Goal: Information Seeking & Learning: Find specific page/section

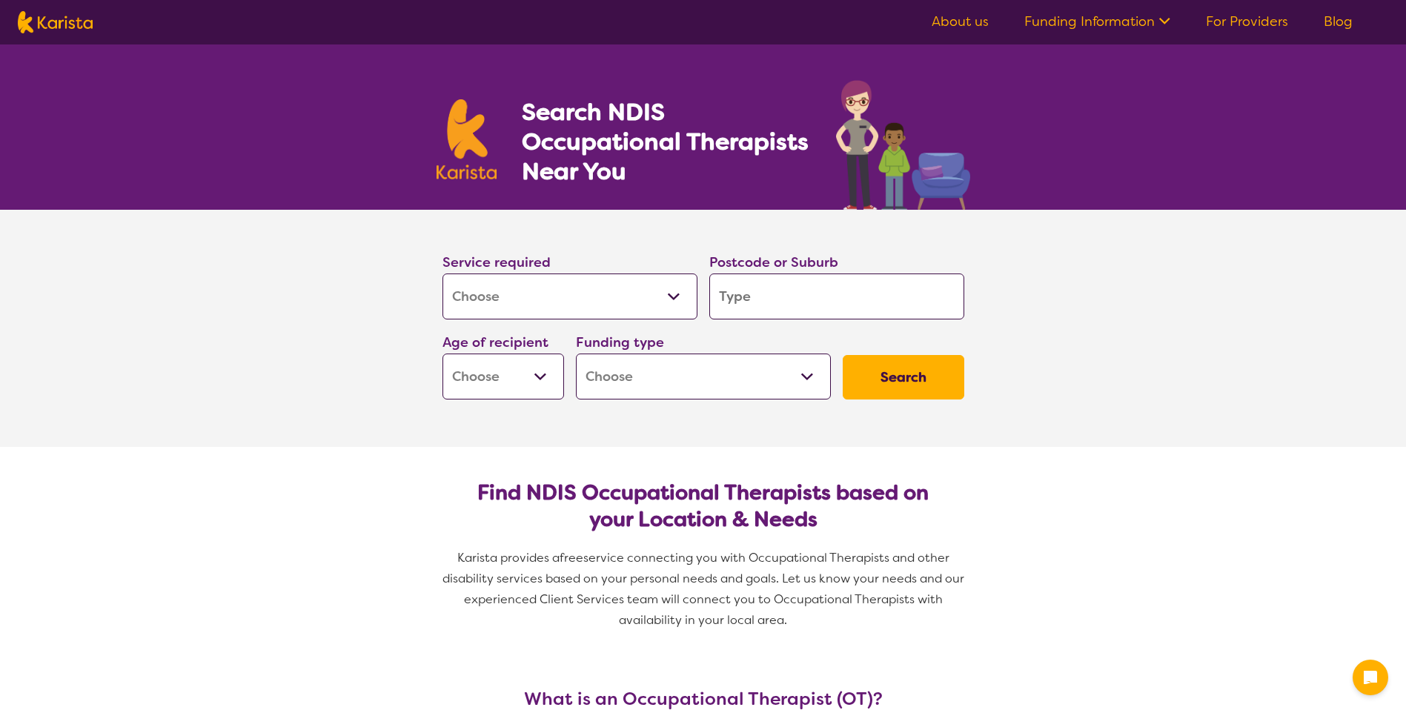
select select "[MEDICAL_DATA]"
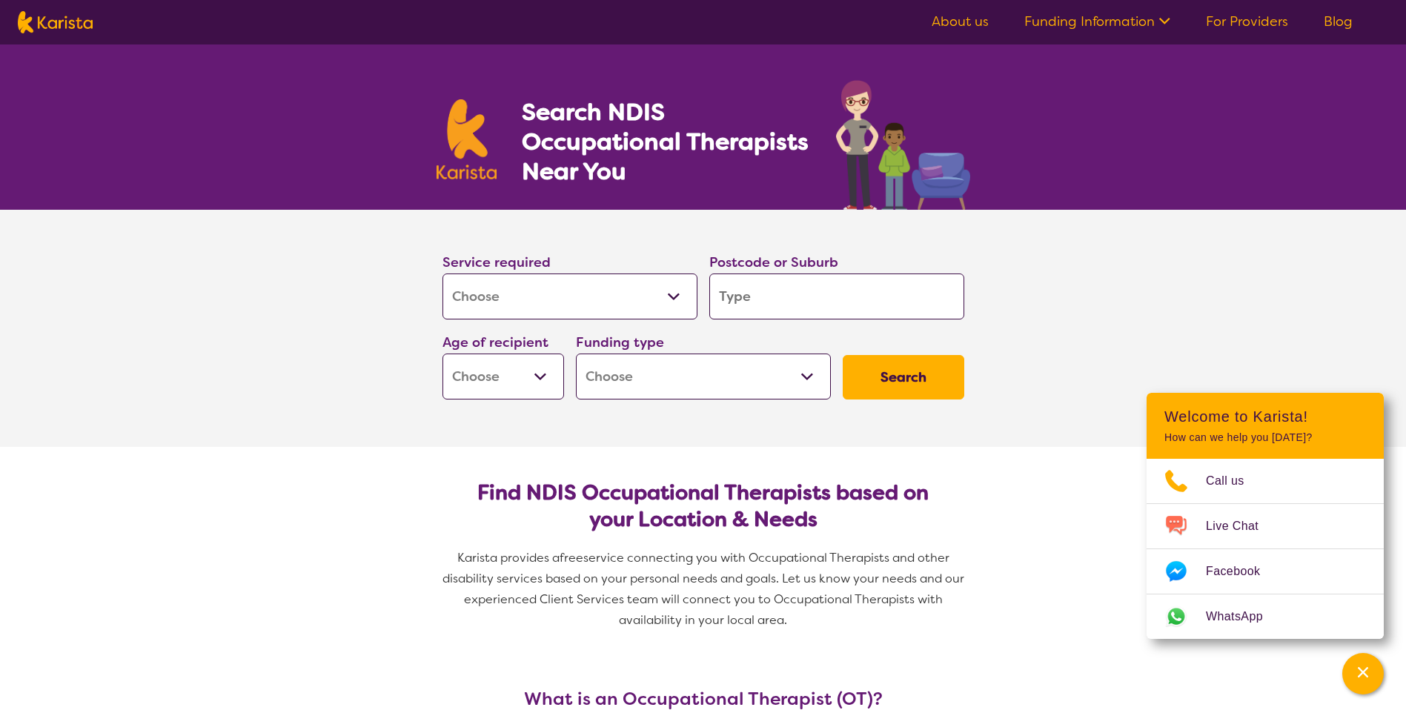
click at [798, 300] on input "search" at bounding box center [836, 297] width 255 height 46
type input "5"
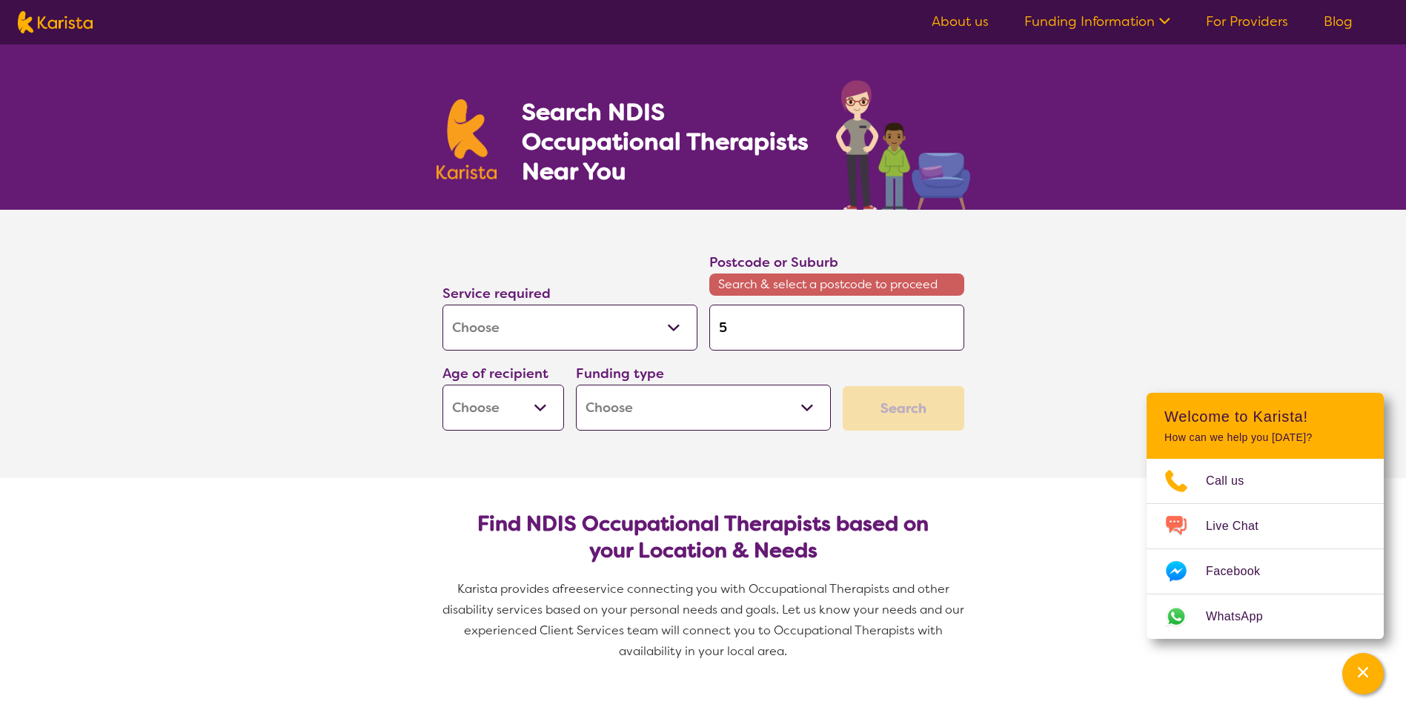
type input "50"
type input "508"
type input "5087"
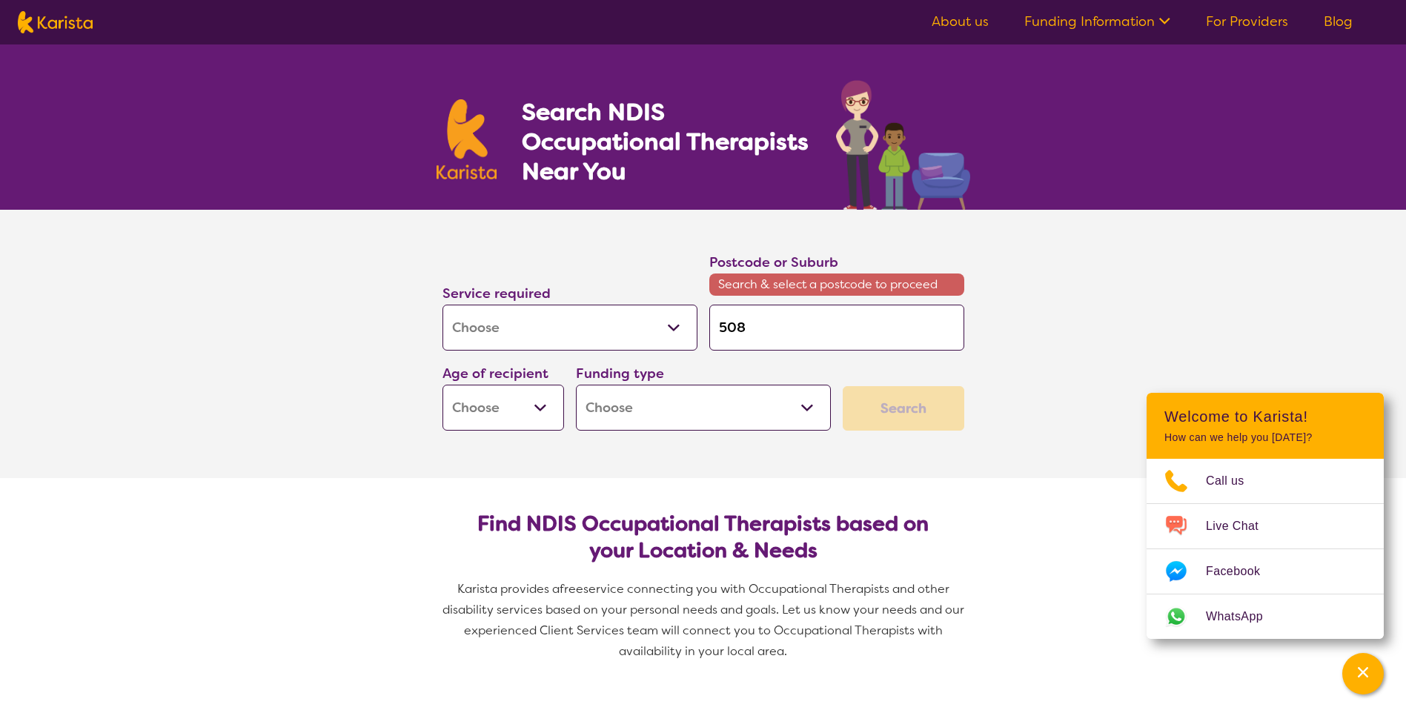
type input "5087"
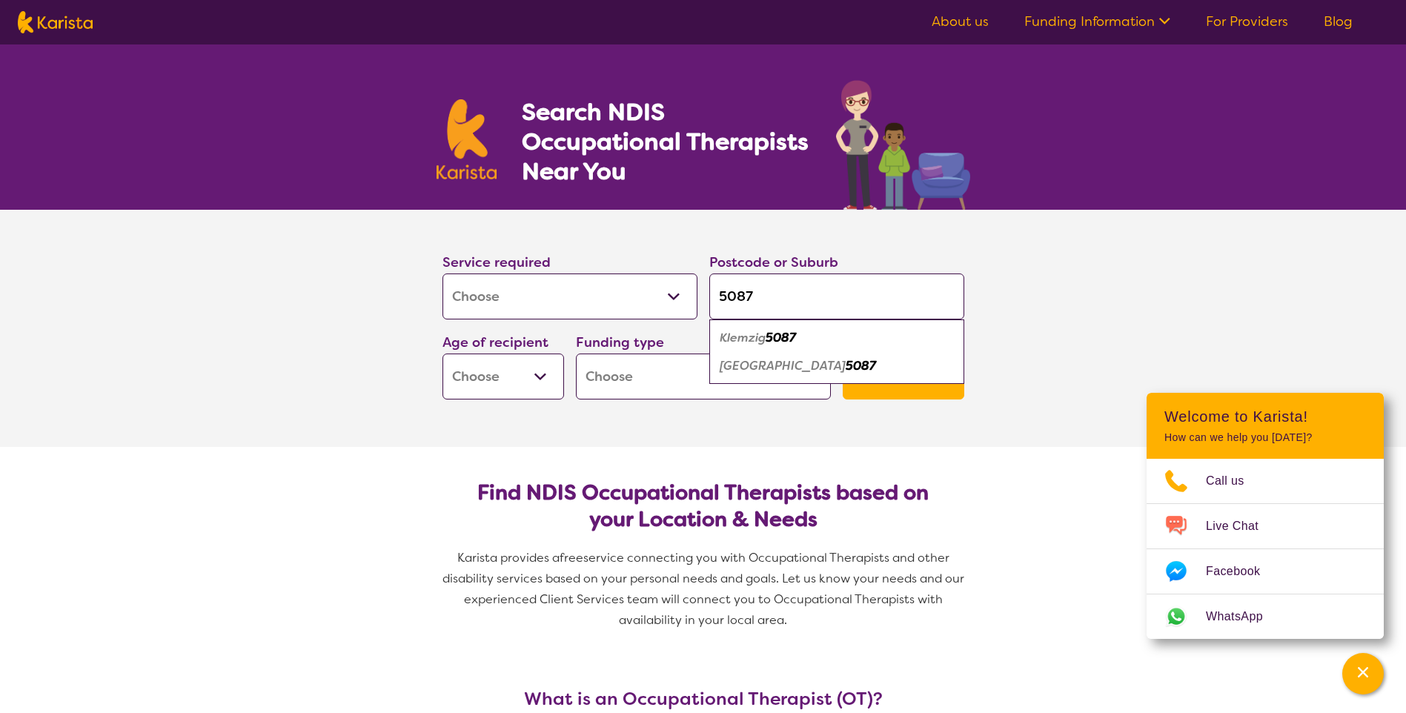
type input "5087"
click at [1113, 305] on section "Service required Allied Health Assistant Assessment (ADHD or Autism) Behaviour …" at bounding box center [703, 328] width 1406 height 237
click at [917, 371] on button "Search" at bounding box center [904, 377] width 122 height 44
click at [546, 377] on select "Early Childhood - 0 to 9 Child - 10 to 11 Adolescent - 12 to 17 Adult - 18 to 6…" at bounding box center [504, 377] width 122 height 46
select select "AD"
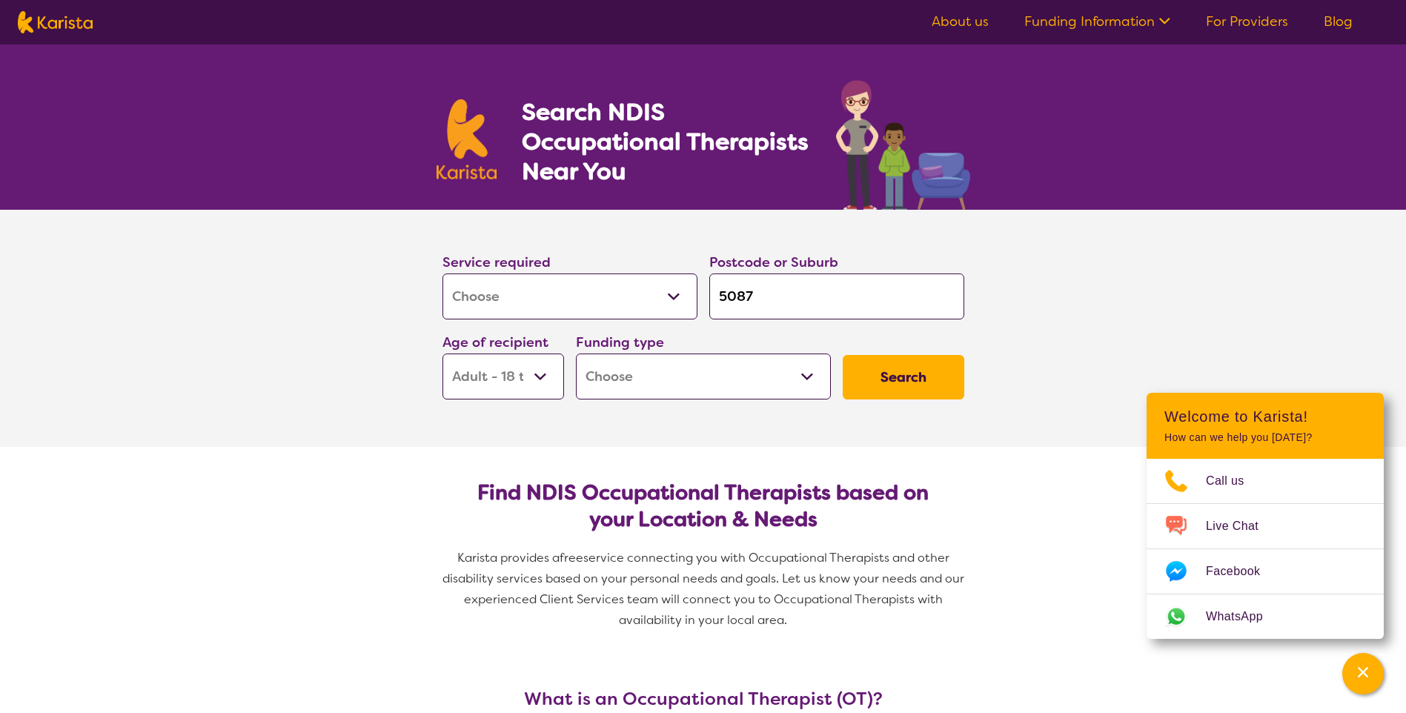
click at [443, 354] on select "Early Childhood - 0 to 9 Child - 10 to 11 Adolescent - 12 to 17 Adult - 18 to 6…" at bounding box center [504, 377] width 122 height 46
select select "AD"
click at [808, 384] on select "Home Care Package (HCP) National Disability Insurance Scheme (NDIS) I don't know" at bounding box center [703, 377] width 255 height 46
select select "NDIS"
click at [576, 354] on select "Home Care Package (HCP) National Disability Insurance Scheme (NDIS) I don't know" at bounding box center [703, 377] width 255 height 46
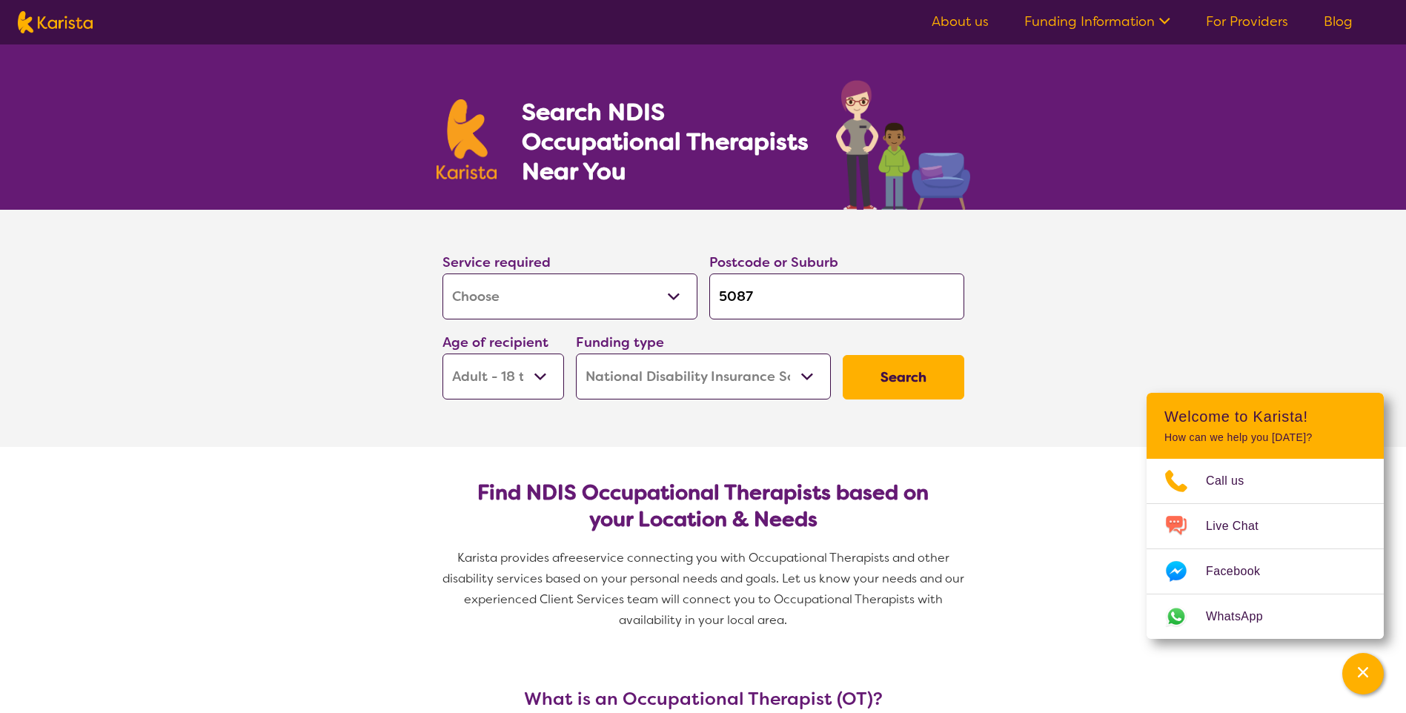
select select "NDIS"
click at [896, 388] on button "Search" at bounding box center [904, 377] width 122 height 44
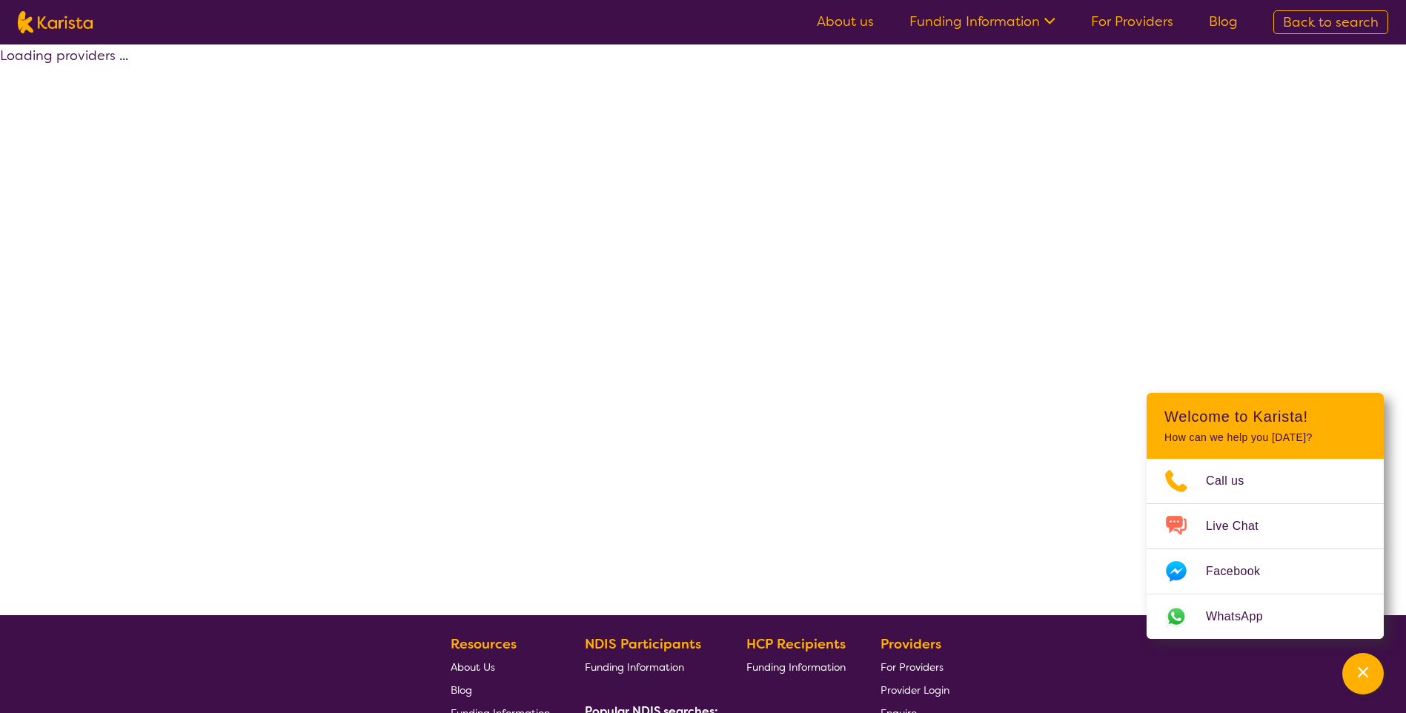
select select "by_score"
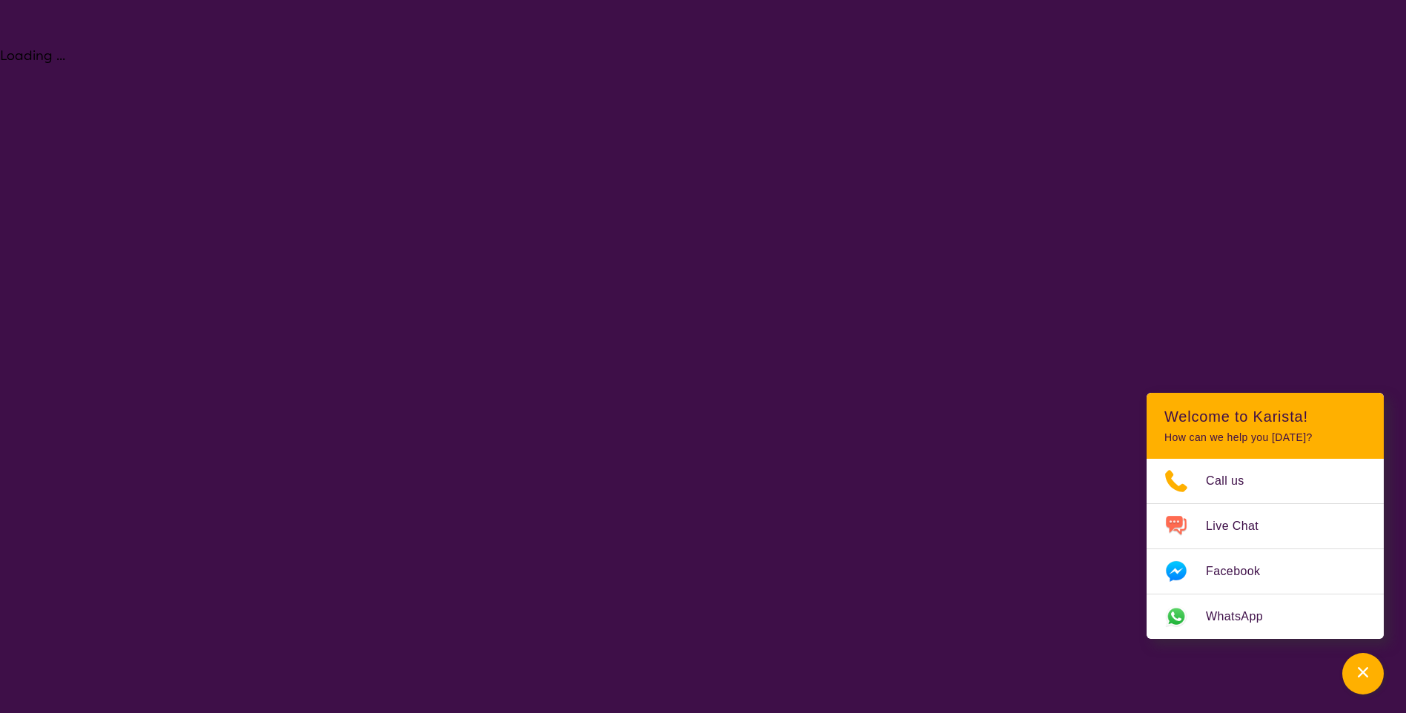
select select "[MEDICAL_DATA]"
select select "AD"
select select "NDIS"
select select "[MEDICAL_DATA]"
select select "AD"
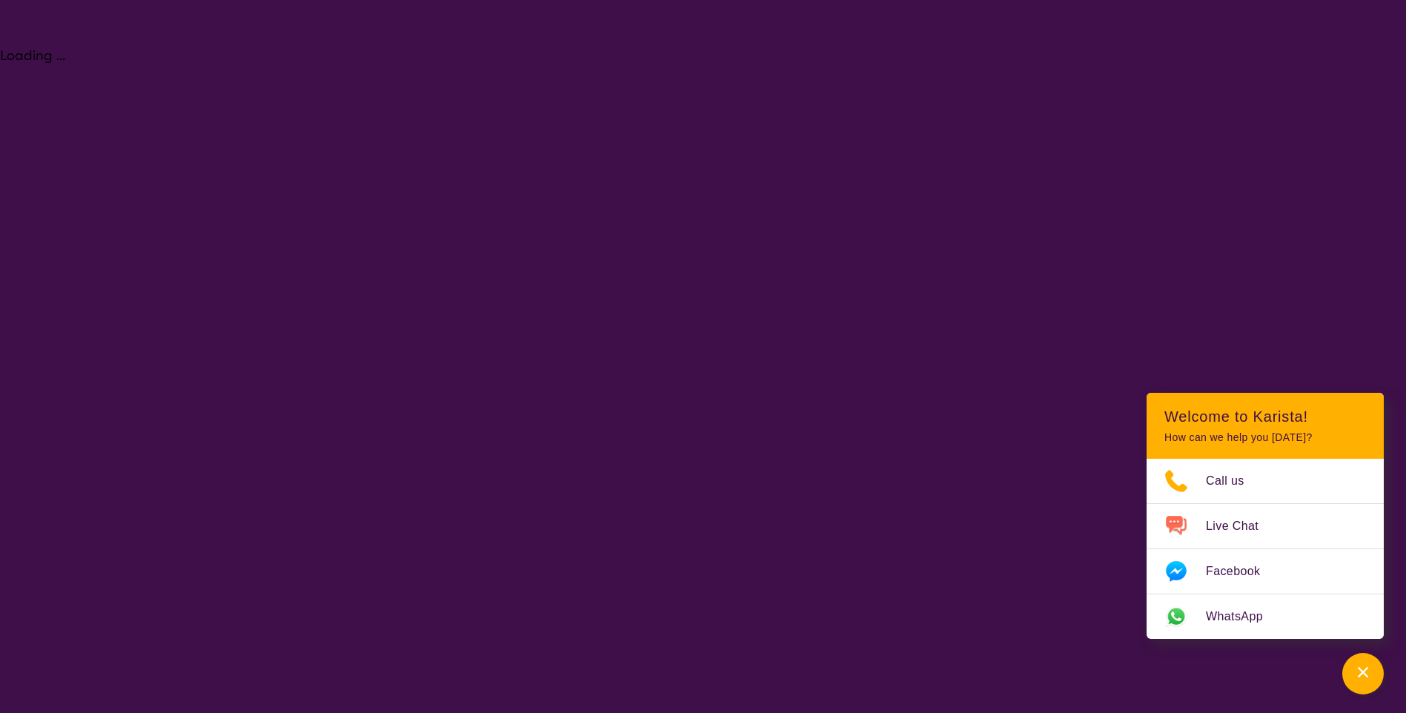
select select "NDIS"
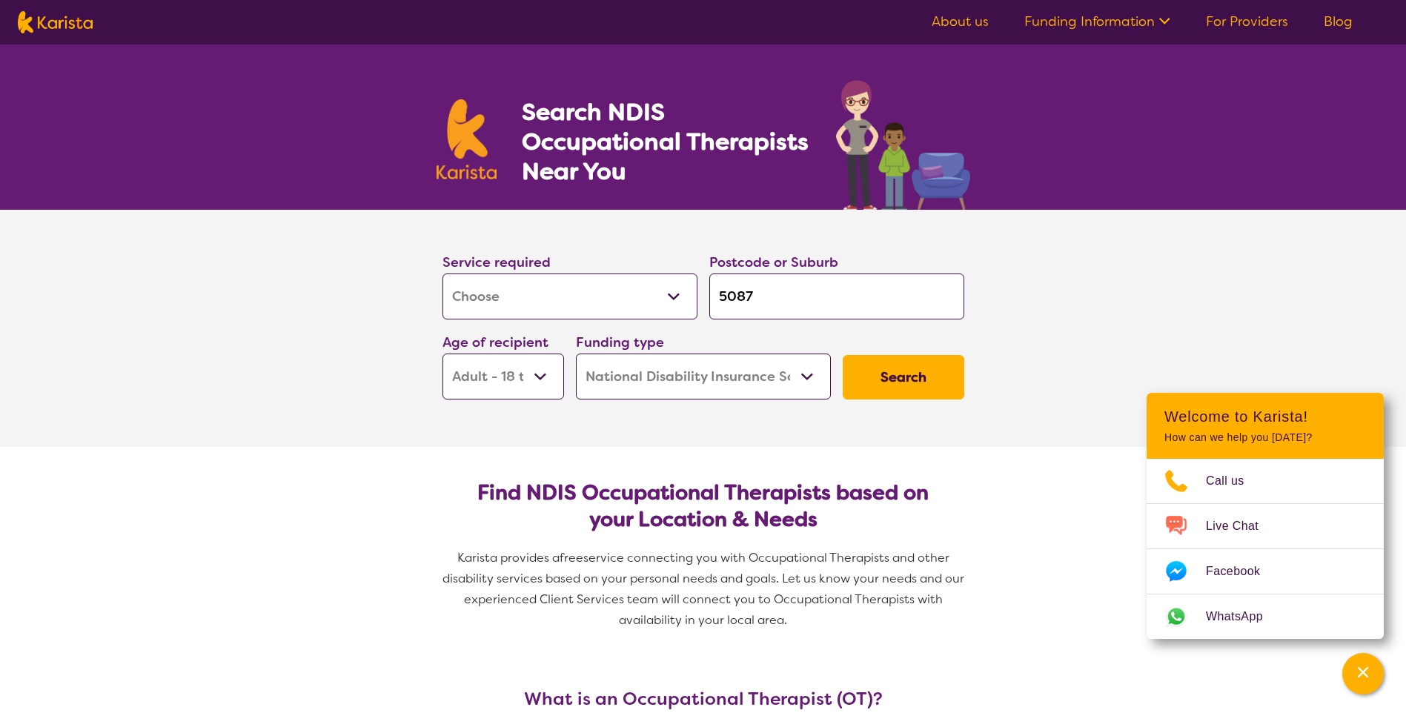
click at [544, 380] on select "Early Childhood - 0 to 9 Child - 10 to 11 Adolescent - 12 to 17 Adult - 18 to 6…" at bounding box center [504, 377] width 122 height 46
select select "AG"
click at [443, 354] on select "Early Childhood - 0 to 9 Child - 10 to 11 Adolescent - 12 to 17 Adult - 18 to 6…" at bounding box center [504, 377] width 122 height 46
select select "AG"
click at [908, 376] on button "Search" at bounding box center [904, 377] width 122 height 44
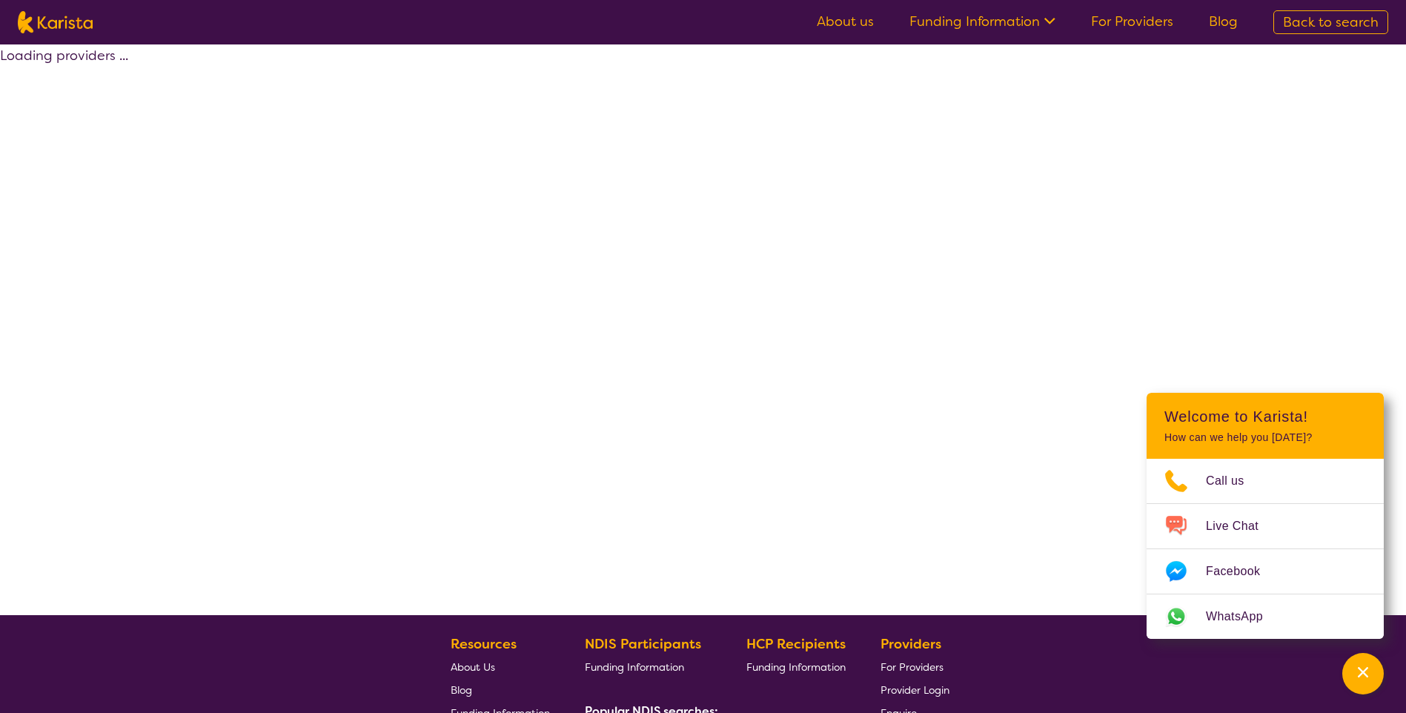
select select "by_score"
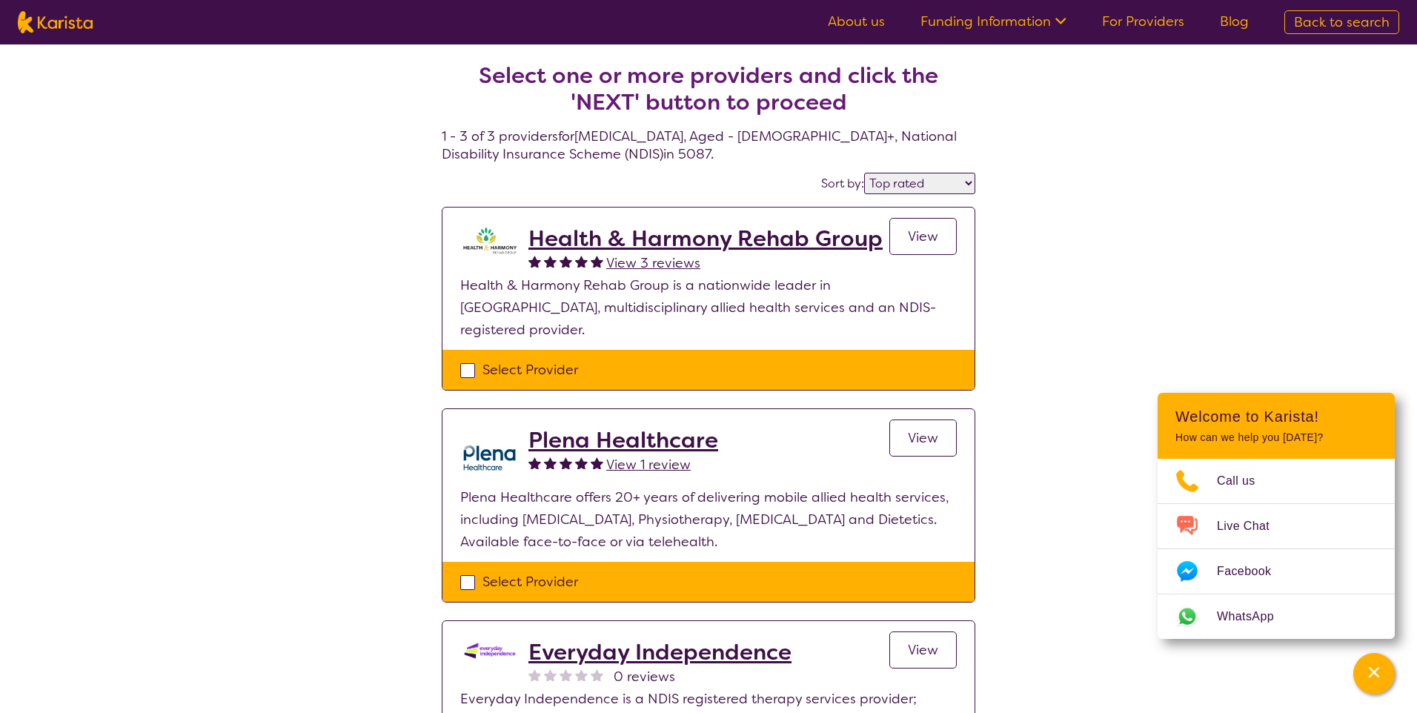
select select "[MEDICAL_DATA]"
select select "AG"
select select "NDIS"
select select "[MEDICAL_DATA]"
select select "AG"
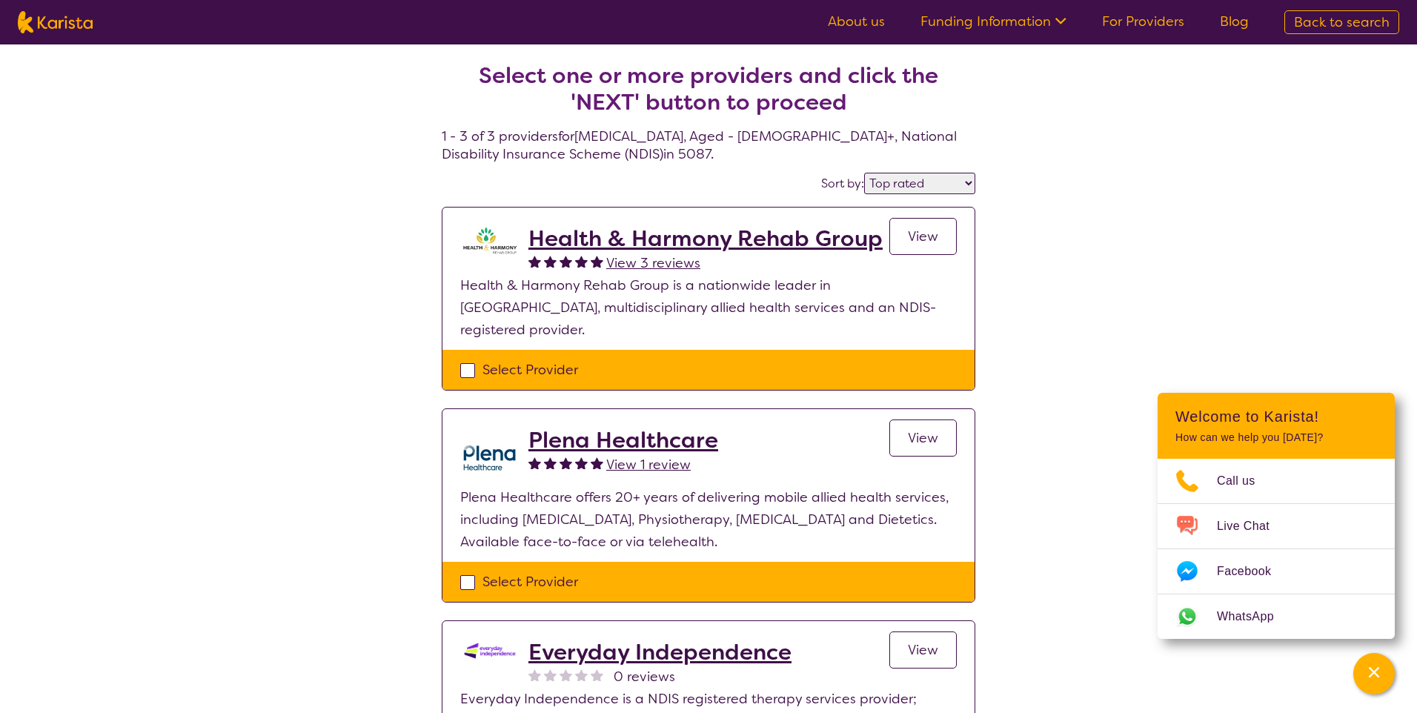
select select "NDIS"
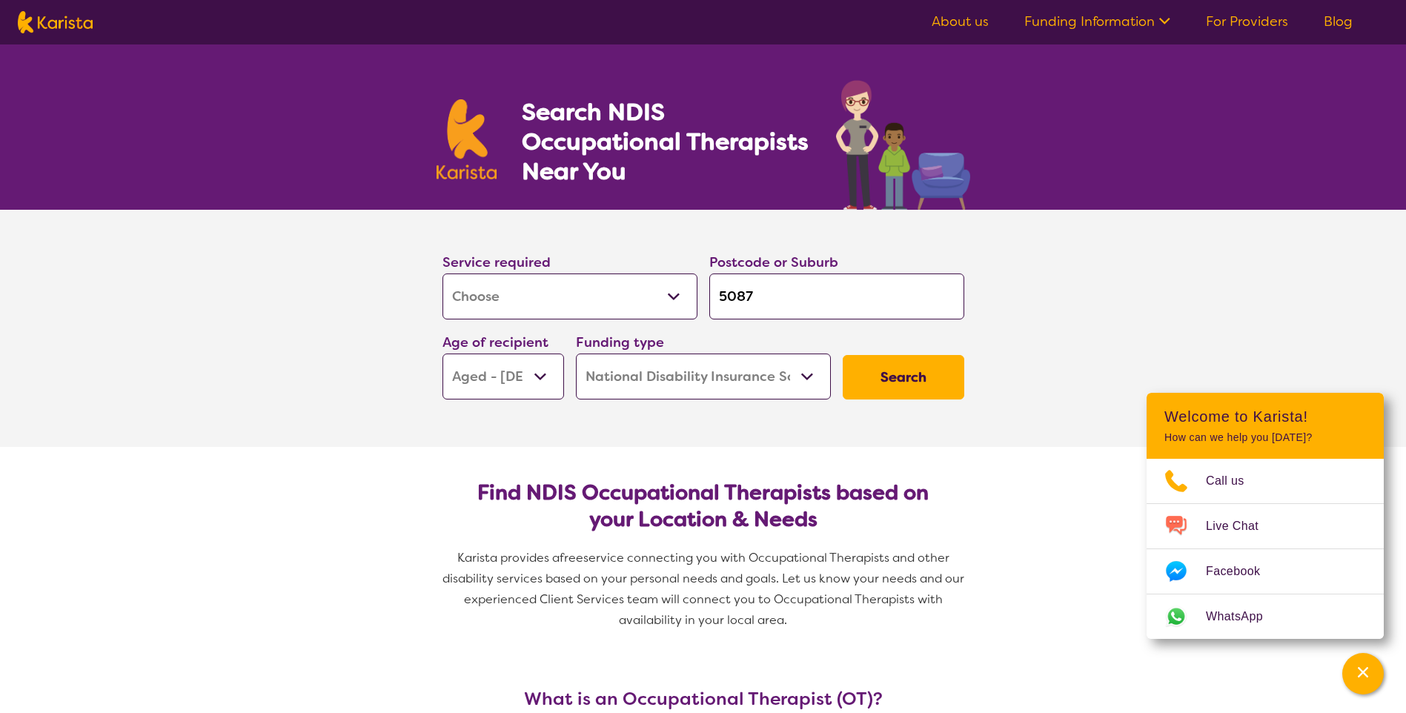
click at [540, 372] on select "Early Childhood - 0 to 9 Child - 10 to 11 Adolescent - 12 to 17 Adult - 18 to 6…" at bounding box center [504, 377] width 122 height 46
select select "AD"
click at [443, 354] on select "Early Childhood - 0 to 9 Child - 10 to 11 Adolescent - 12 to 17 Adult - 18 to 6…" at bounding box center [504, 377] width 122 height 46
select select "AD"
click at [810, 376] on select "Home Care Package (HCP) National Disability Insurance Scheme (NDIS) I don't know" at bounding box center [703, 377] width 255 height 46
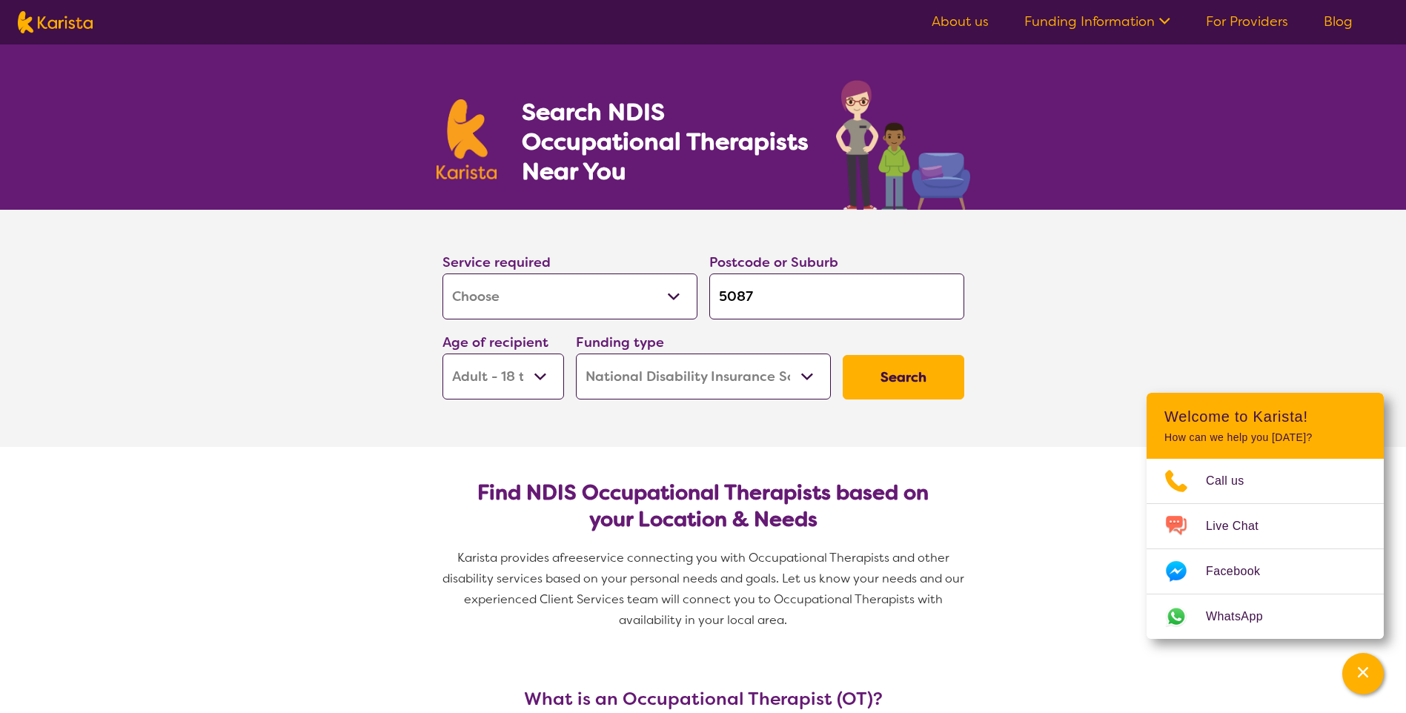
select select "HCP"
click at [576, 354] on select "Home Care Package (HCP) National Disability Insurance Scheme (NDIS) I don't know" at bounding box center [703, 377] width 255 height 46
select select "HCP"
click at [899, 383] on button "Search" at bounding box center [904, 377] width 122 height 44
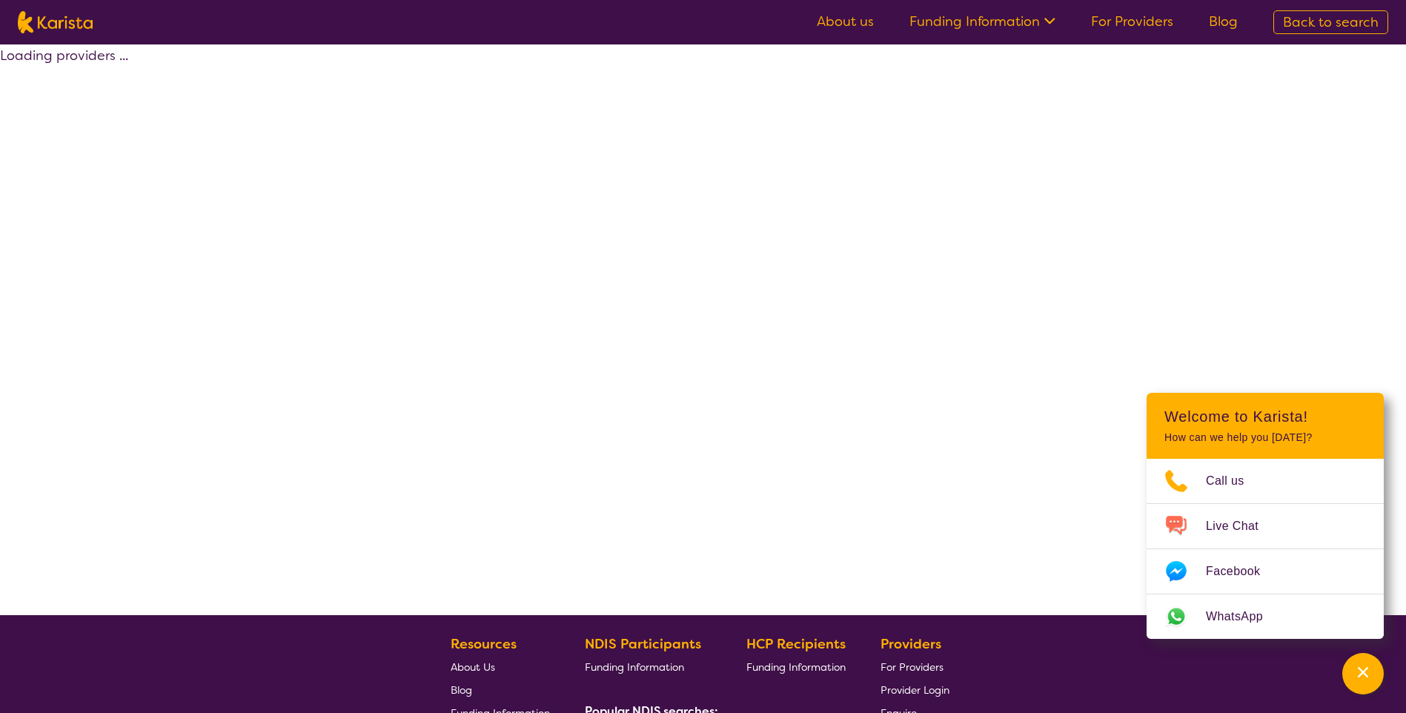
select select "HCP"
select select "[MEDICAL_DATA]"
select select "AD"
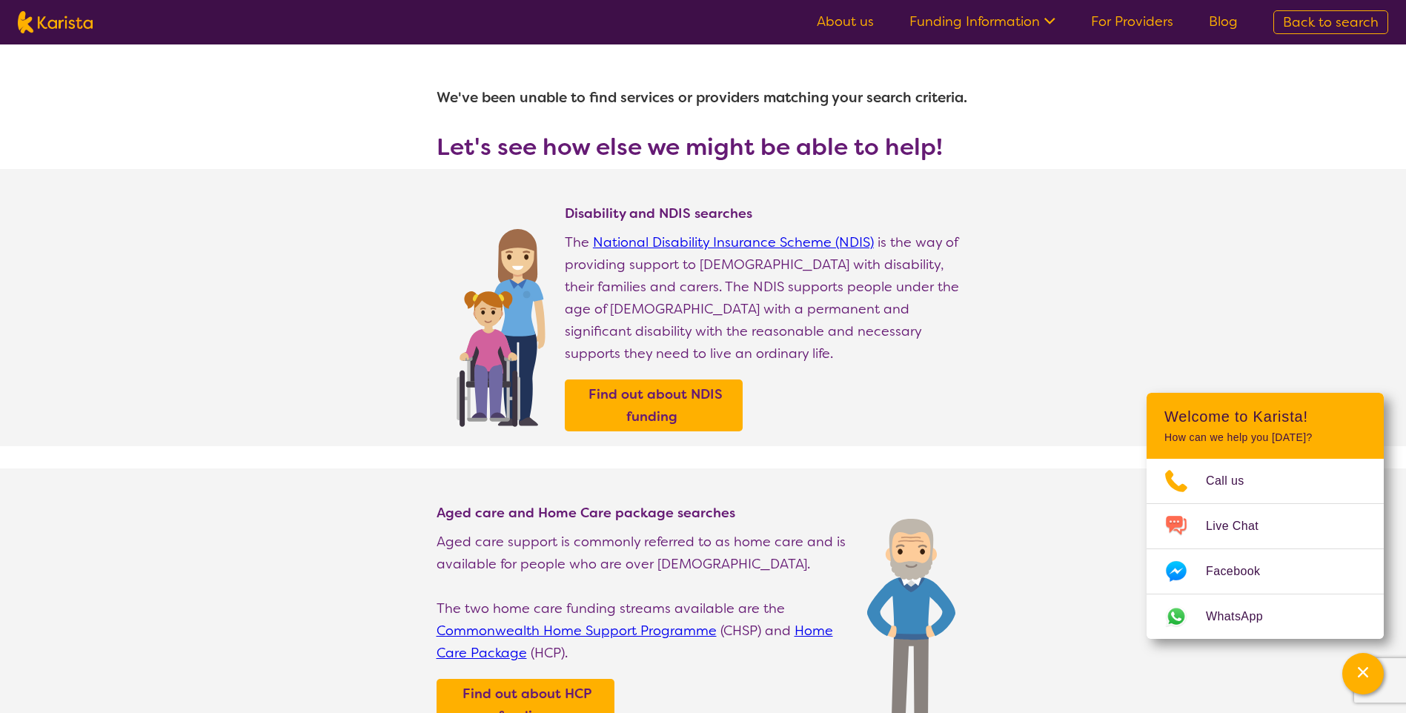
click at [1145, 24] on link "For Providers" at bounding box center [1132, 22] width 82 height 18
select select "[MEDICAL_DATA]"
select select "AD"
select select "HCP"
select select "[MEDICAL_DATA]"
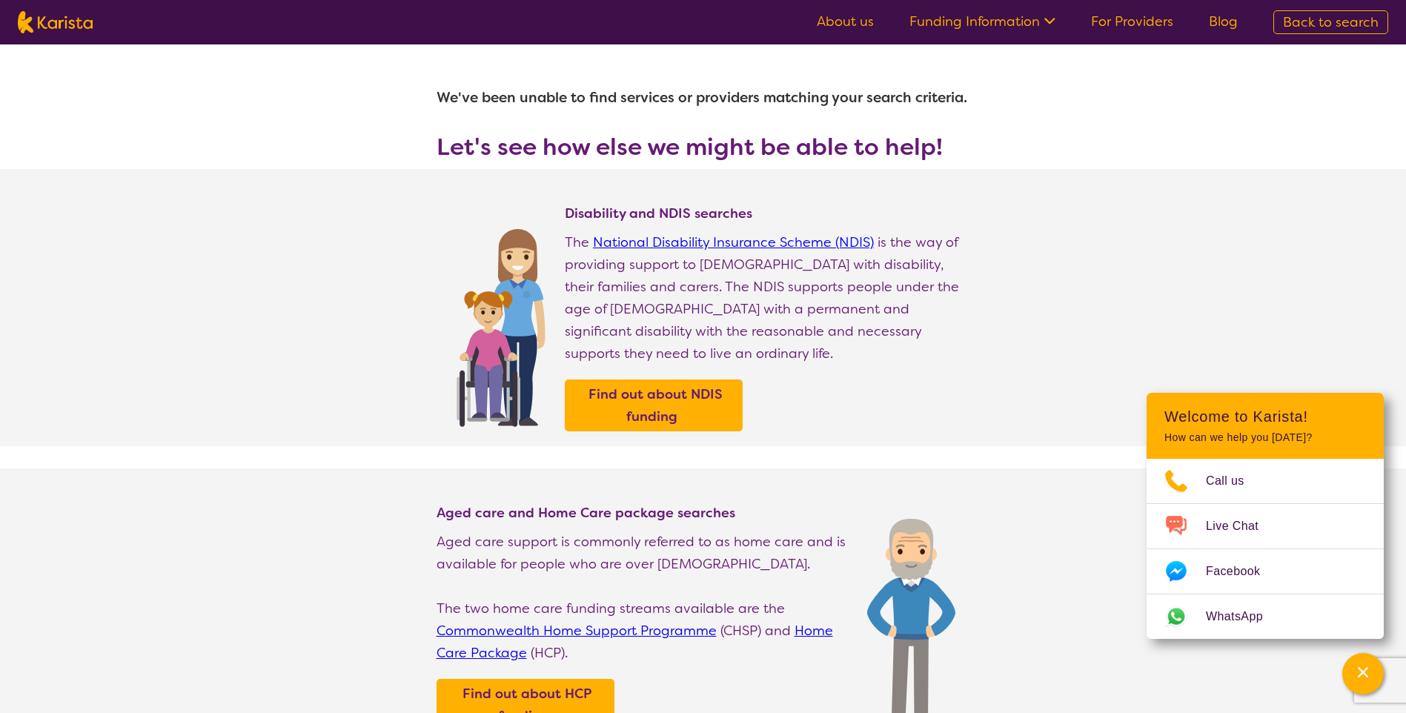
select select "AD"
select select "HCP"
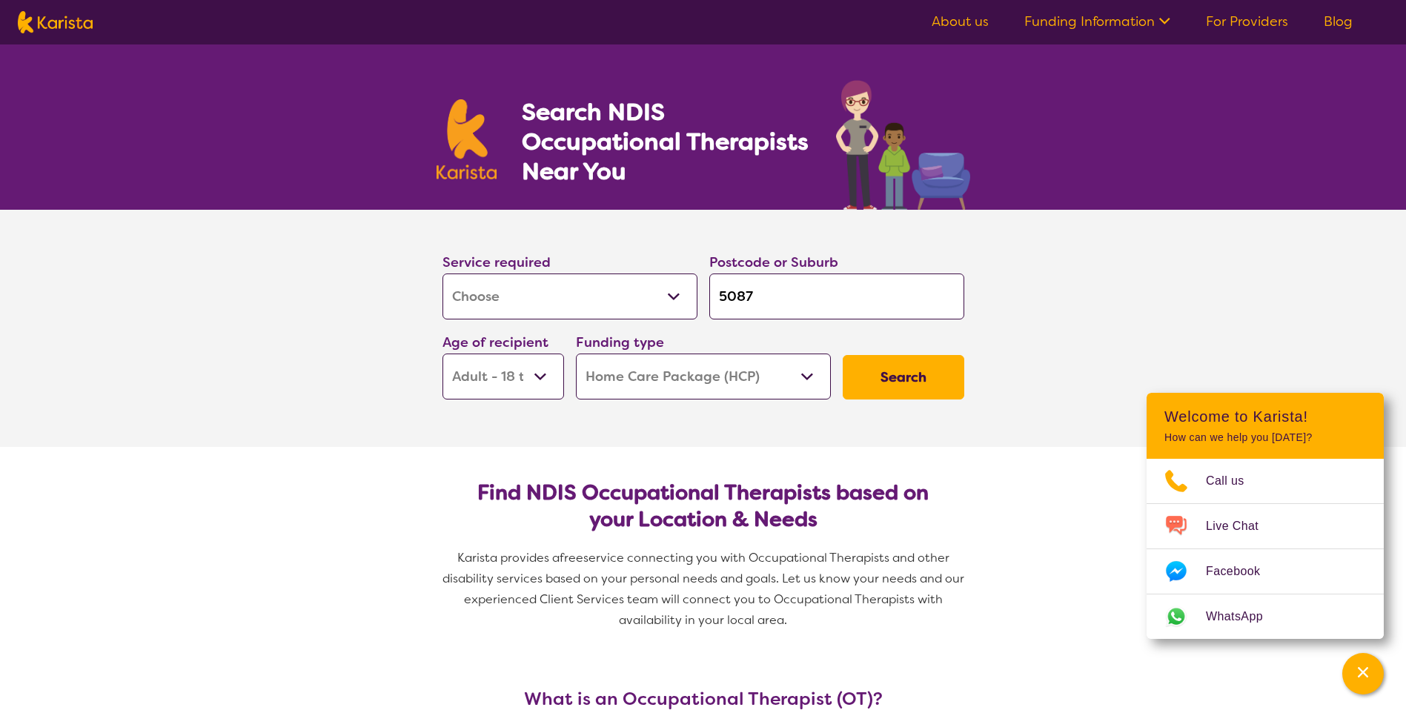
click at [809, 379] on select "Home Care Package (HCP) National Disability Insurance Scheme (NDIS) I don't know" at bounding box center [703, 377] width 255 height 46
click at [576, 354] on select "Home Care Package (HCP) National Disability Insurance Scheme (NDIS) I don't know" at bounding box center [703, 377] width 255 height 46
click at [893, 383] on button "Search" at bounding box center [904, 377] width 122 height 44
select select "HCP"
select select "[MEDICAL_DATA]"
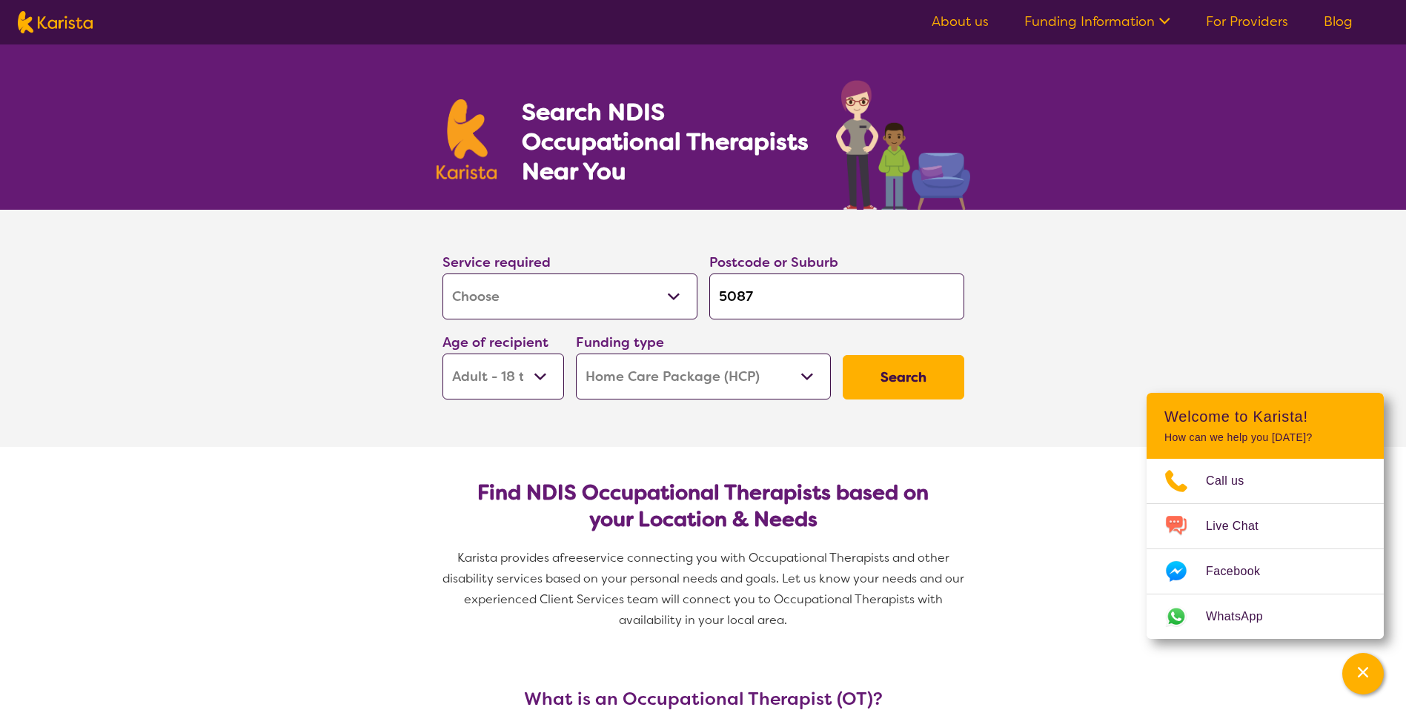
select select "AD"
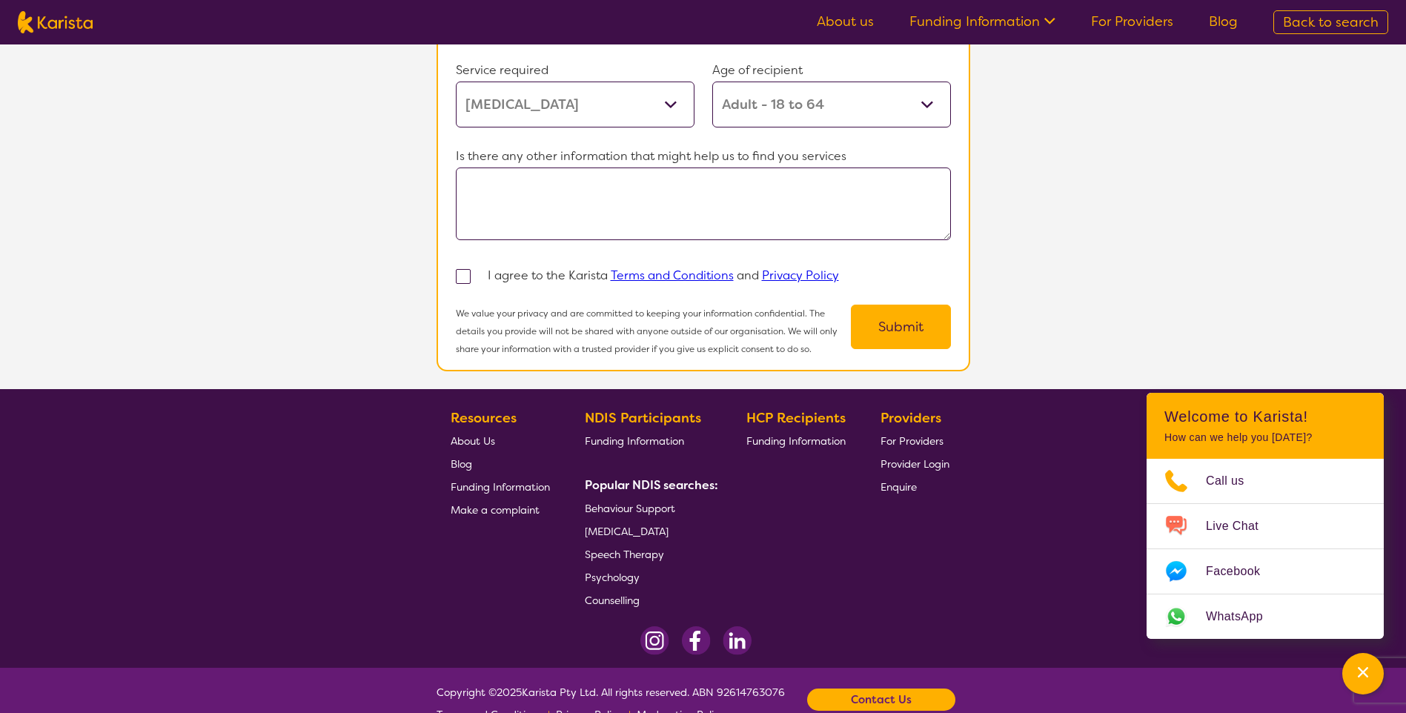
scroll to position [1254, 0]
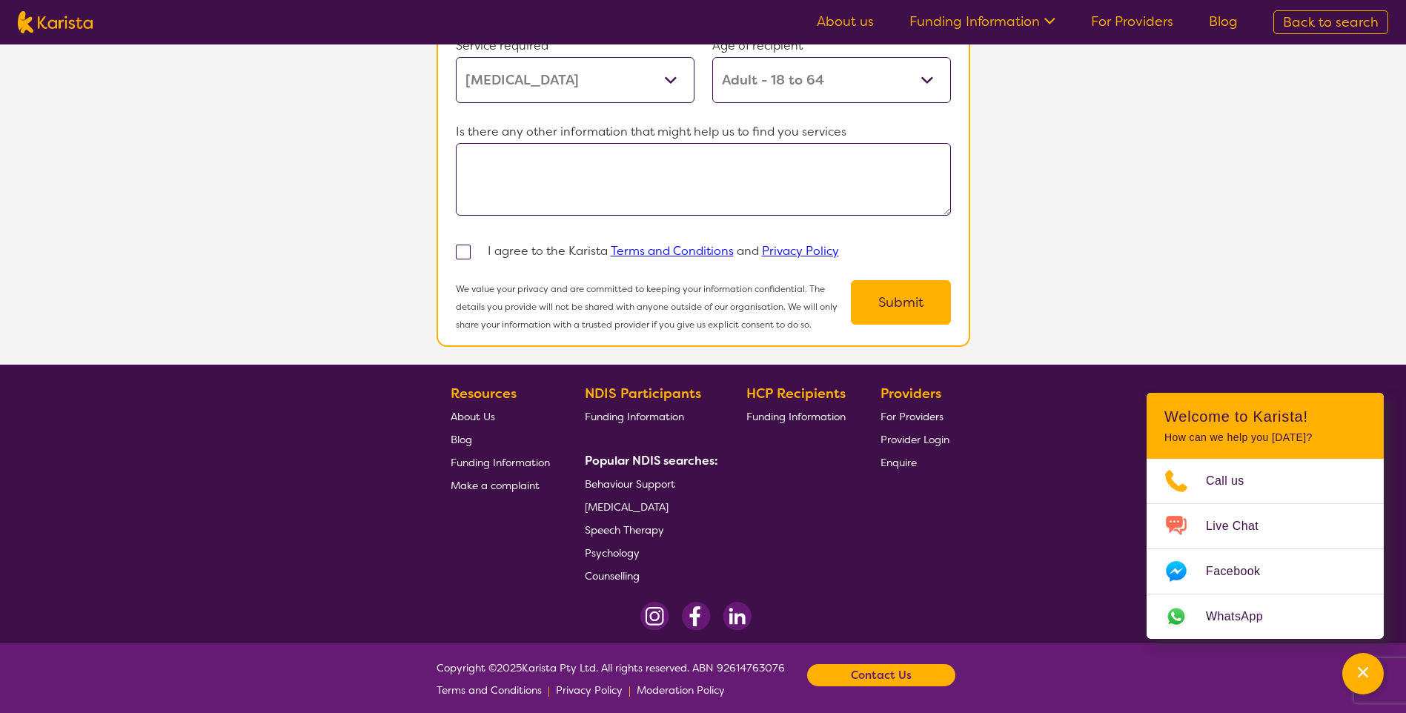
click at [658, 500] on span "[MEDICAL_DATA]" at bounding box center [627, 506] width 84 height 13
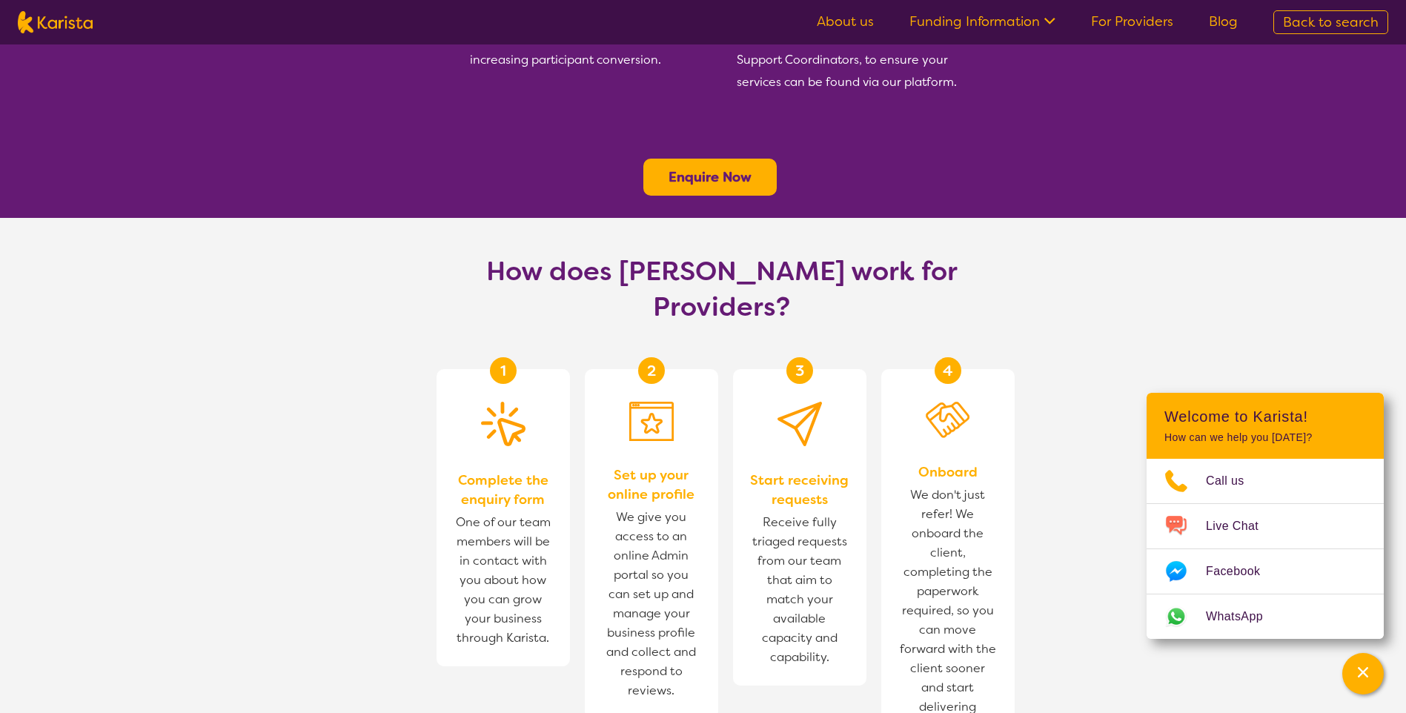
scroll to position [890, 0]
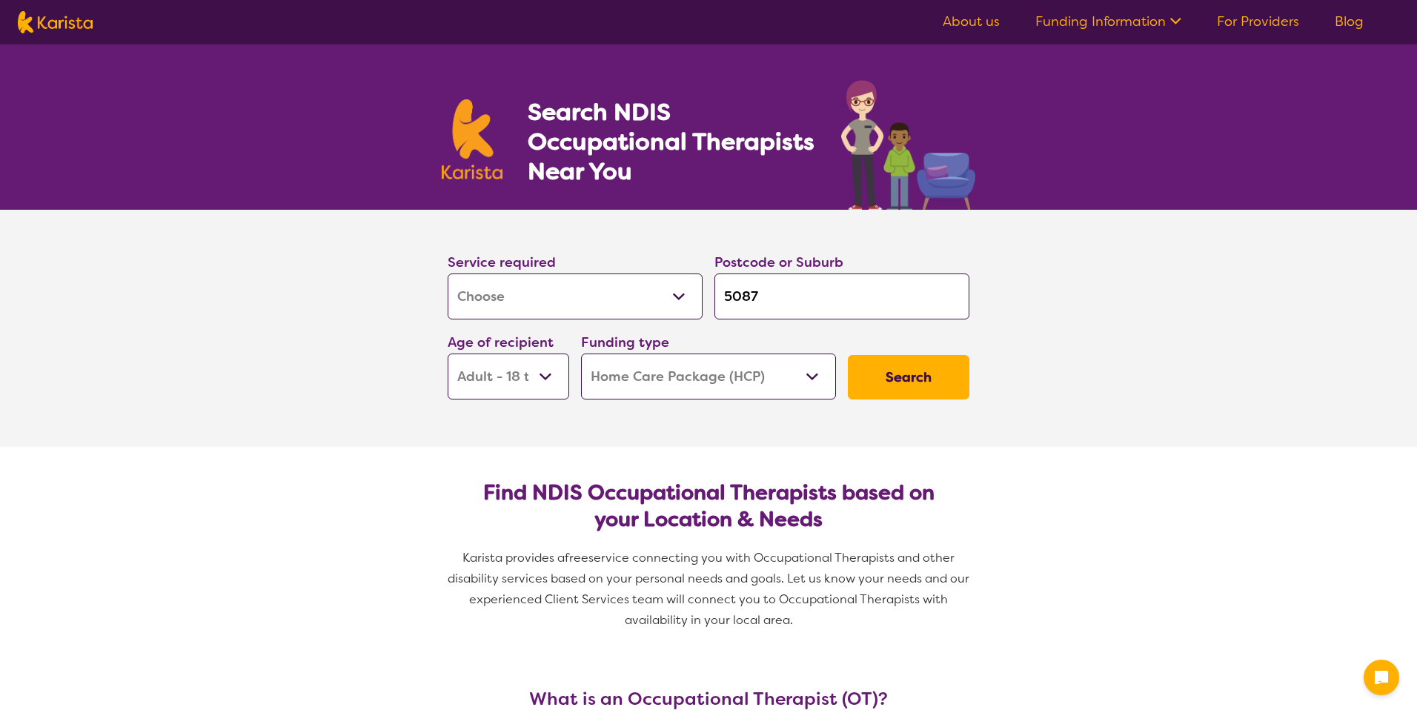
select select "[MEDICAL_DATA]"
select select "AD"
select select "HCP"
select select "[MEDICAL_DATA]"
select select "AD"
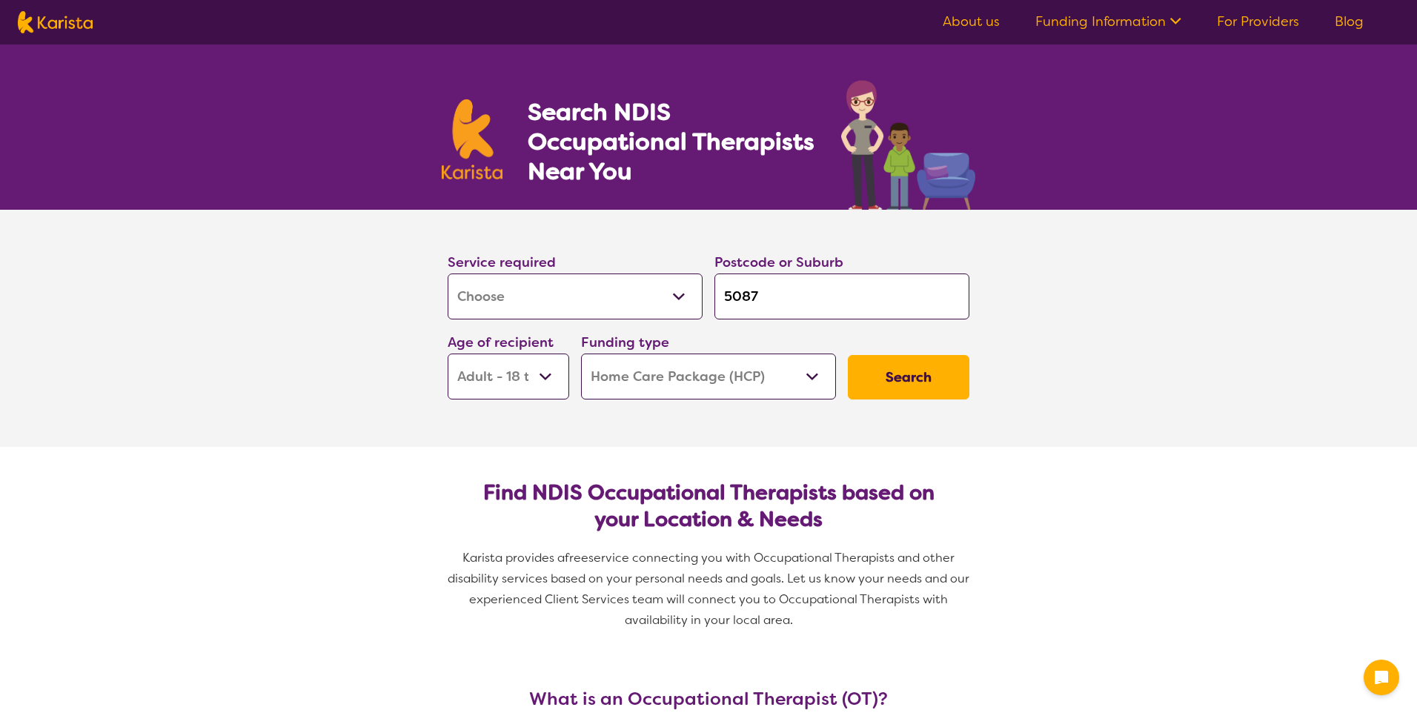
select select "HCP"
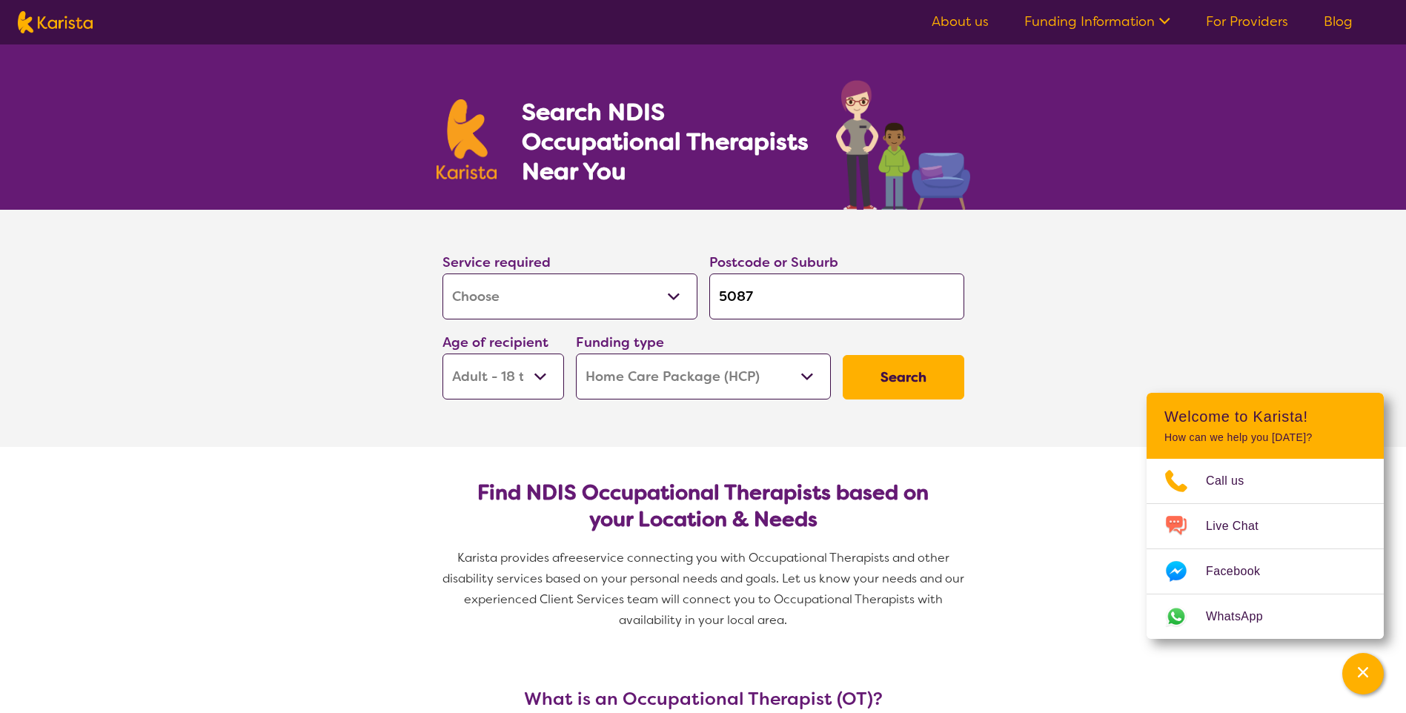
click at [968, 20] on link "About us" at bounding box center [960, 22] width 57 height 18
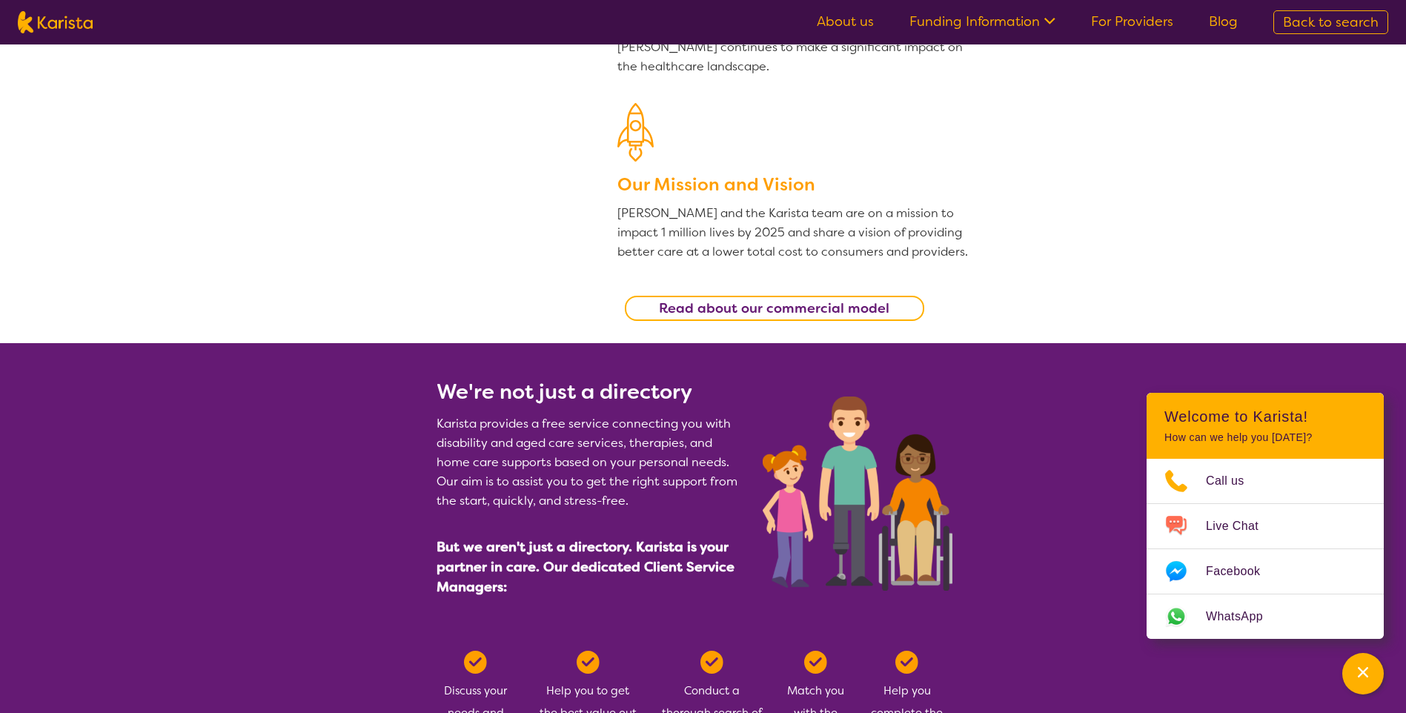
scroll to position [371, 0]
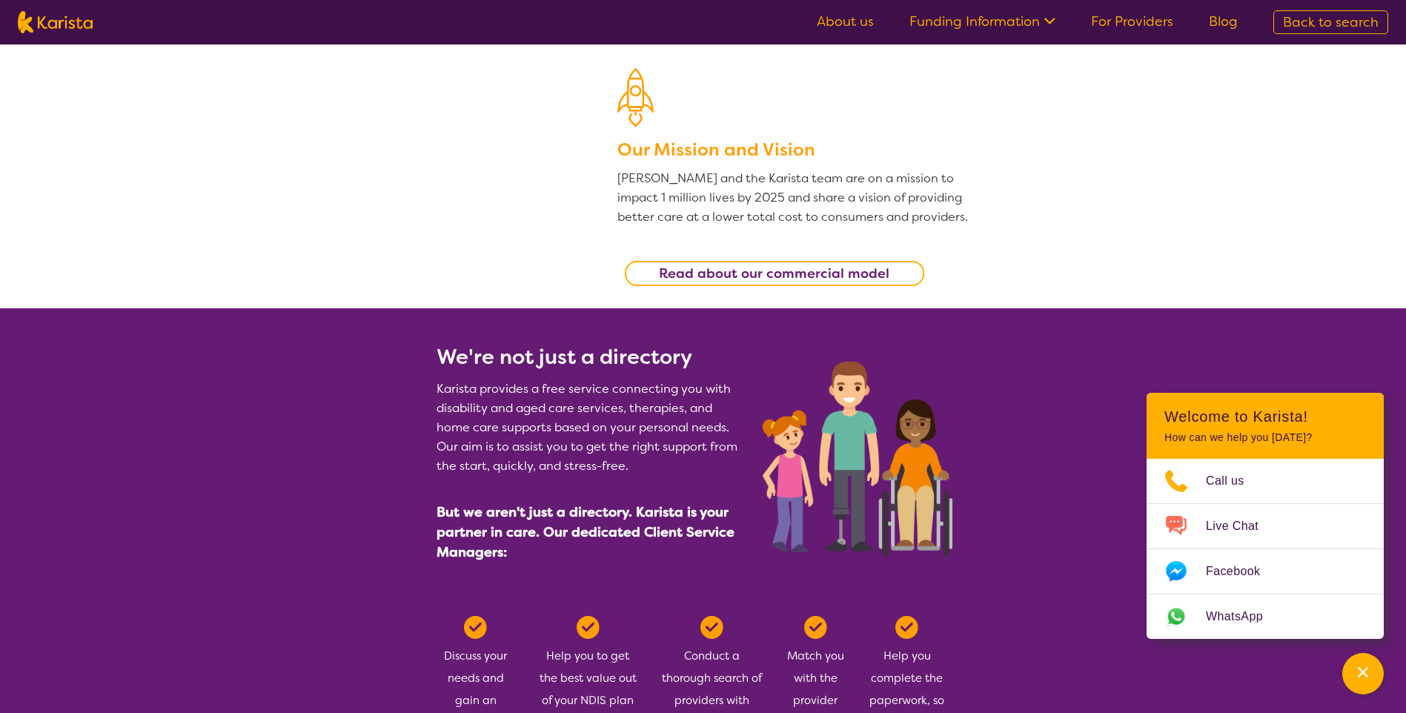
click at [804, 269] on b "Read about our commercial model" at bounding box center [774, 274] width 231 height 18
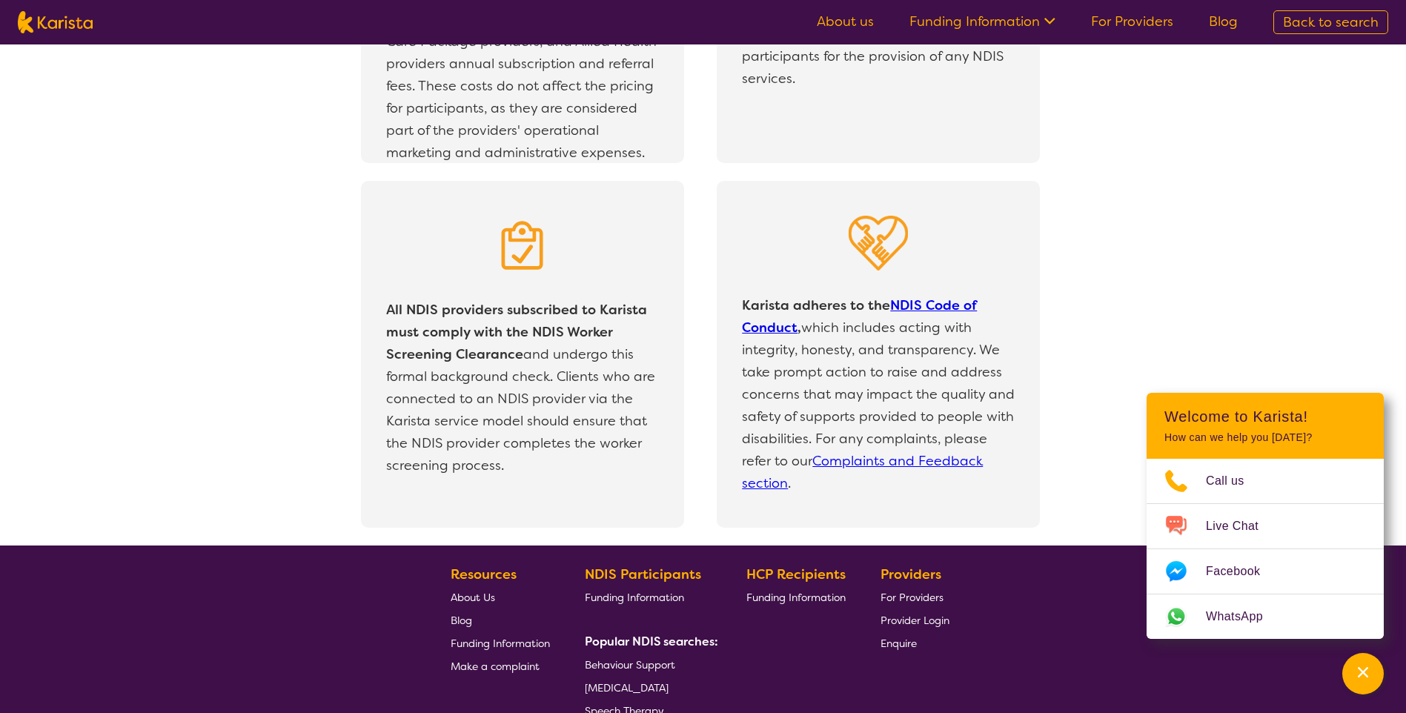
scroll to position [2986, 0]
